Goal: Use online tool/utility

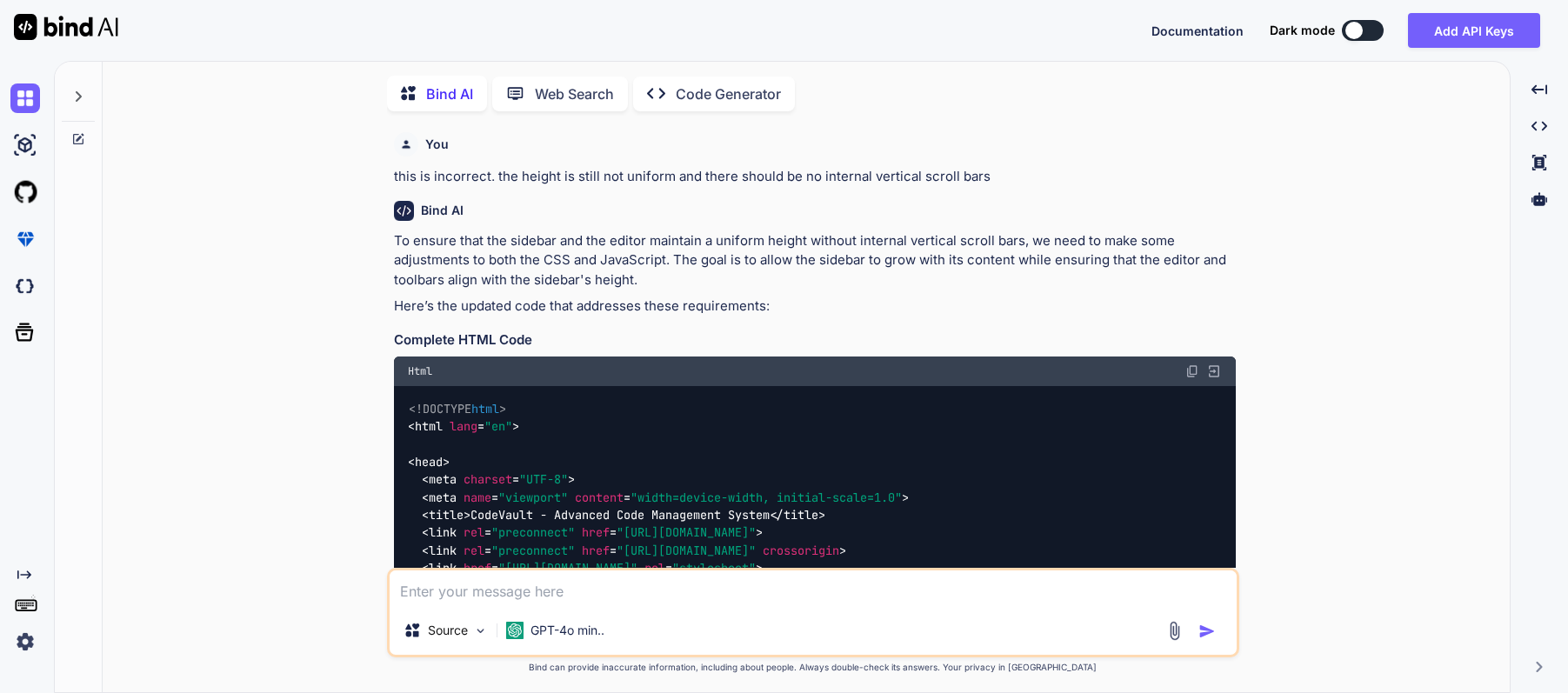
type textarea "x"
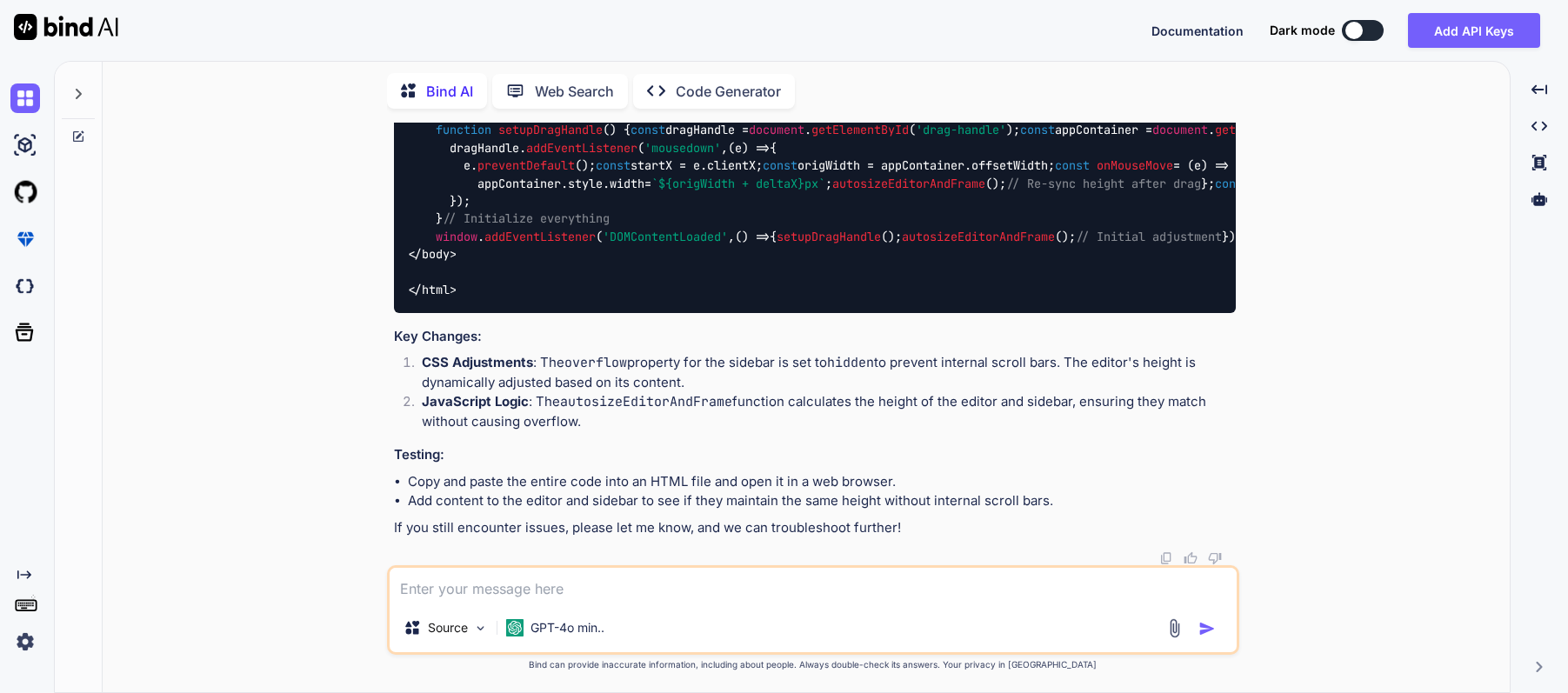
scroll to position [15950, 0]
click at [556, 583] on textarea at bounding box center [814, 585] width 847 height 36
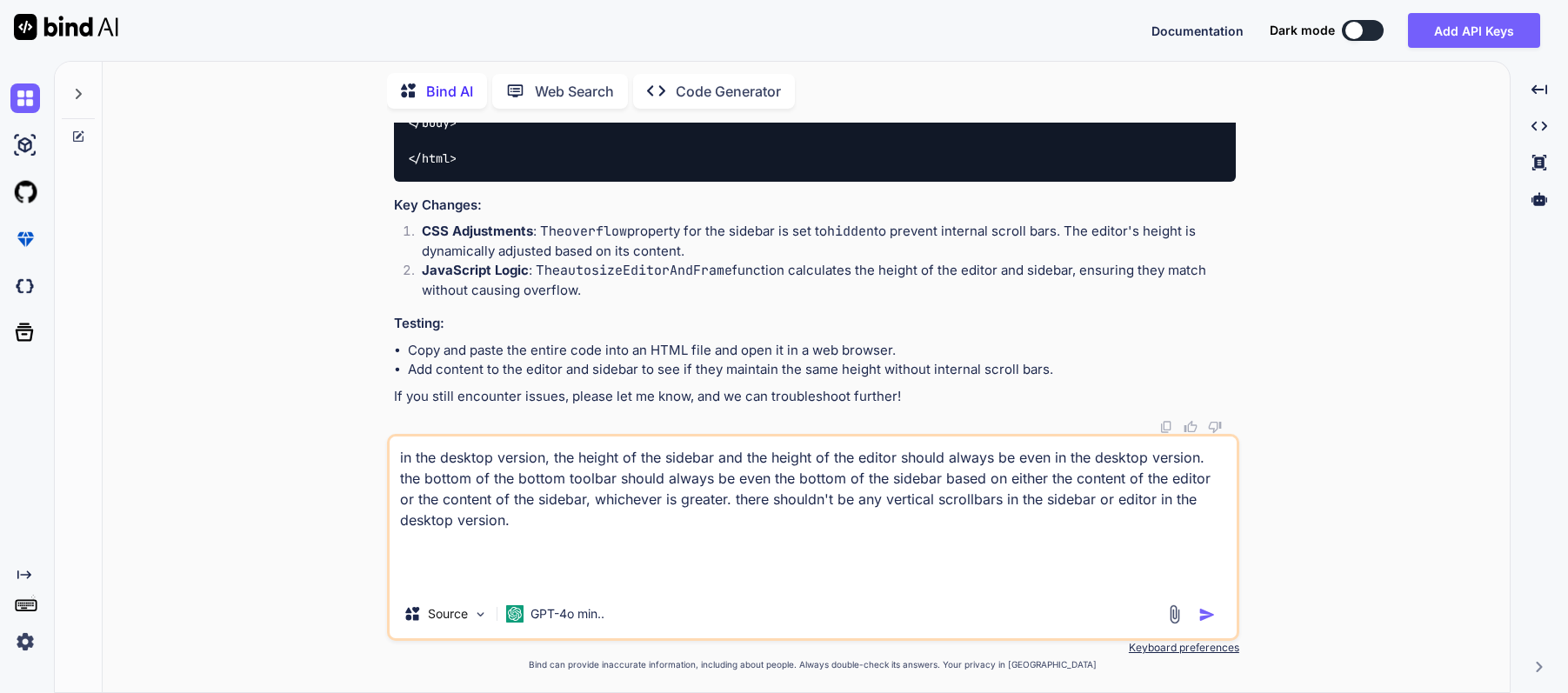
type textarea "in the desktop version, the height of the sidebar and the height of the editor …"
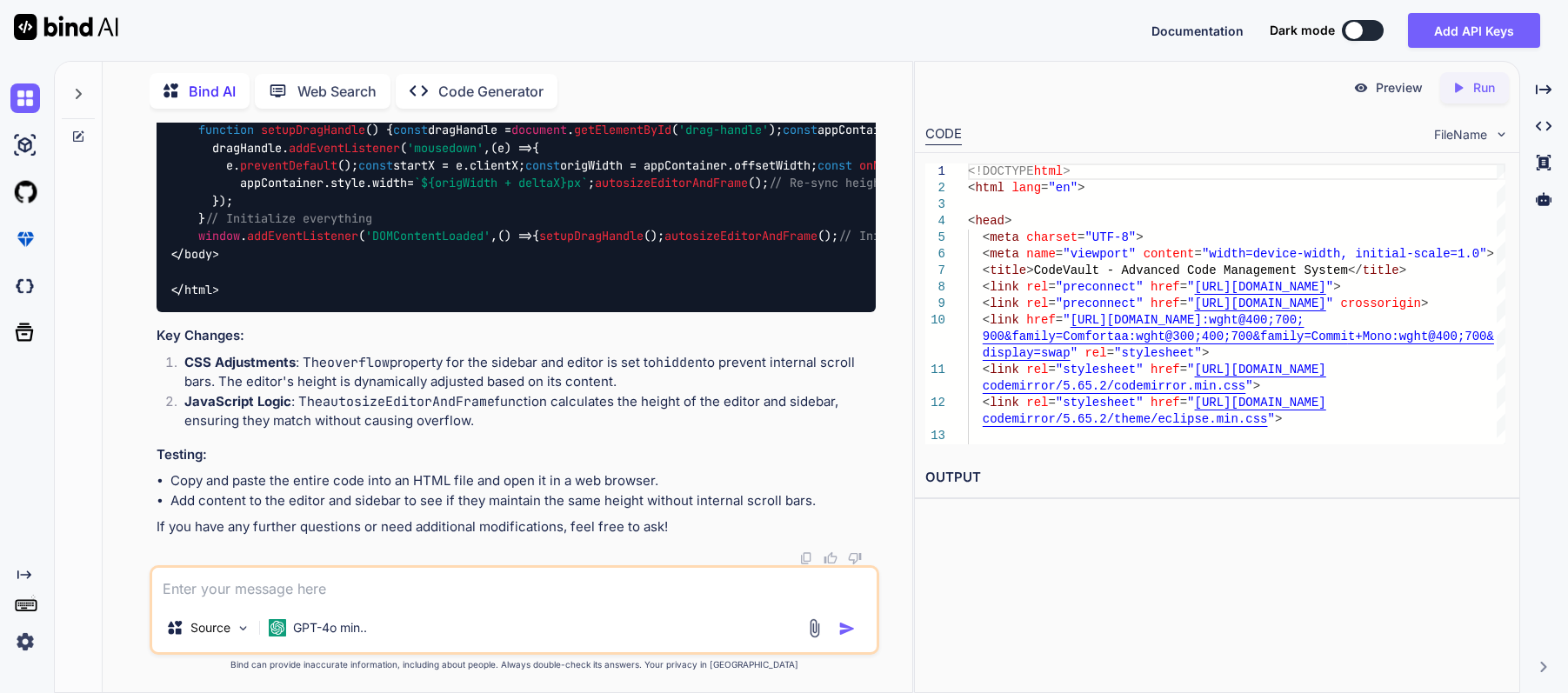
scroll to position [35184, 0]
drag, startPoint x: 221, startPoint y: 388, endPoint x: 357, endPoint y: 390, distance: 136.0
copy span "overflow : hidden;"
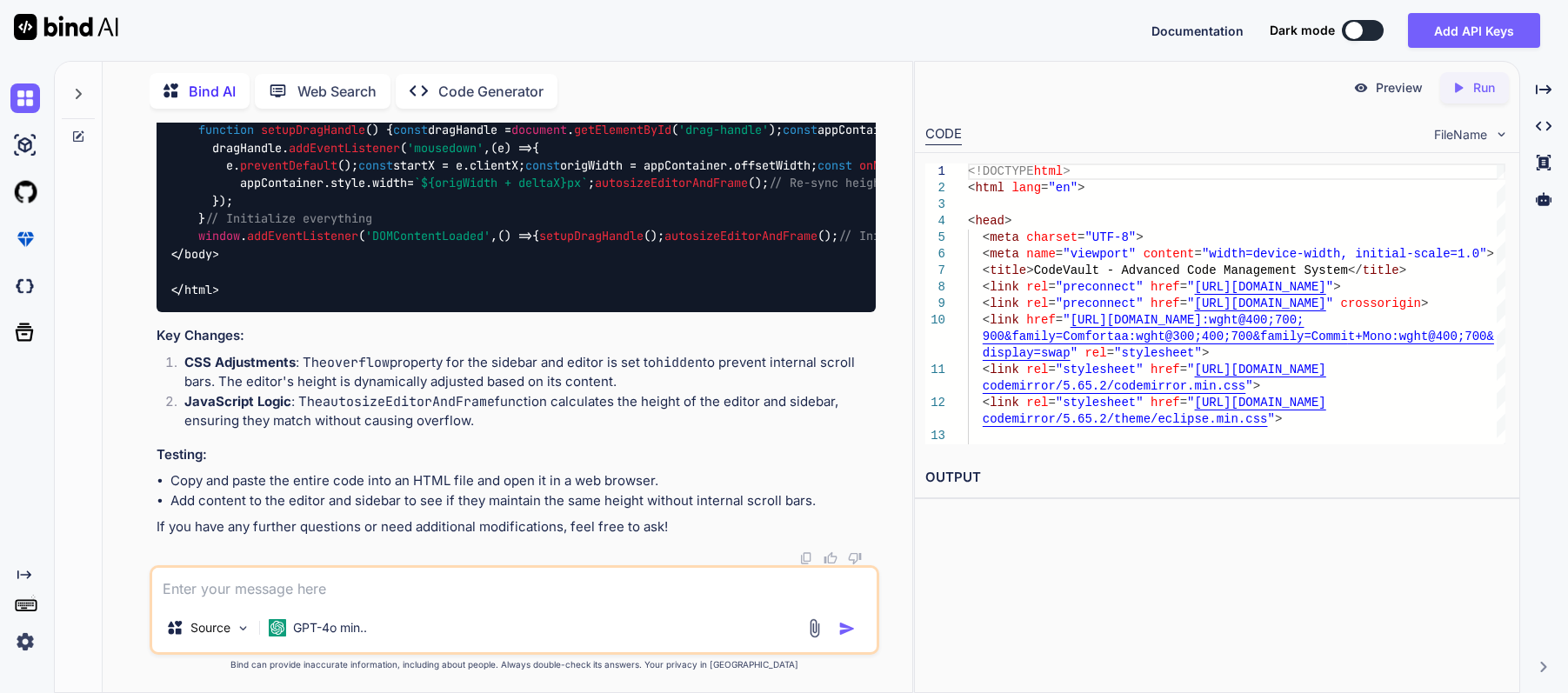
drag, startPoint x: 195, startPoint y: 356, endPoint x: 300, endPoint y: 439, distance: 133.8
copy span ".editor-container { flex : 1 ; display : flex; flex-direction : column; }"
